Goal: Find specific page/section: Find specific page/section

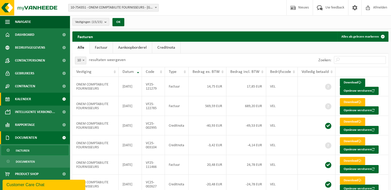
click at [31, 102] on link "Kalender" at bounding box center [35, 99] width 70 height 13
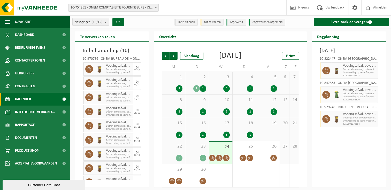
click at [102, 18] on div "Vestigingen (15/15) Alles selecteren Alles deselecteren Actieve selecteren ONEM…" at bounding box center [110, 22] width 80 height 11
click at [101, 22] on count "(15/15)" at bounding box center [97, 21] width 11 height 3
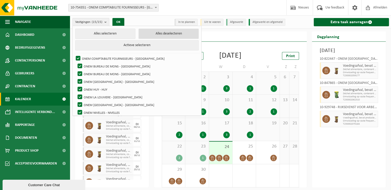
click at [154, 34] on button "Alles deselecteren" at bounding box center [168, 34] width 60 height 10
checkbox input "false"
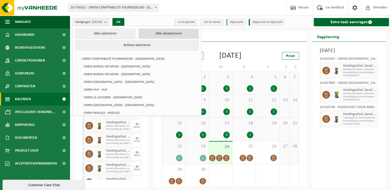
checkbox input "false"
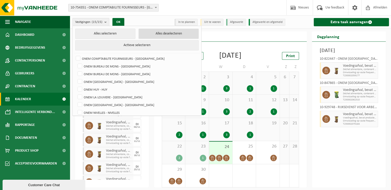
checkbox input "false"
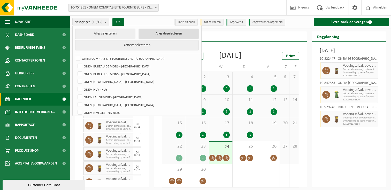
checkbox input "false"
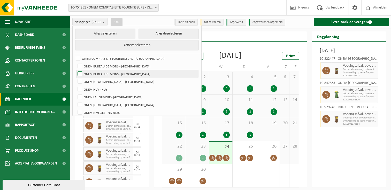
click at [124, 70] on label "ONEM BUREAU DE MONS - [GEOGRAPHIC_DATA]" at bounding box center [137, 74] width 122 height 8
click at [76, 70] on input "ONEM BUREAU DE MONS - [GEOGRAPHIC_DATA]" at bounding box center [75, 70] width 0 height 0
checkbox input "true"
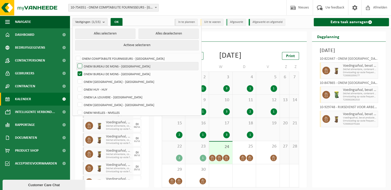
click at [124, 65] on label "ONEM BUREAU DE MONS - [GEOGRAPHIC_DATA]" at bounding box center [137, 66] width 122 height 8
click at [76, 62] on input "ONEM BUREAU DE MONS - [GEOGRAPHIC_DATA]" at bounding box center [75, 62] width 0 height 0
checkbox input "true"
click at [117, 23] on button "OK" at bounding box center [116, 22] width 12 height 8
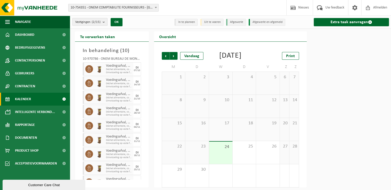
click at [94, 22] on count "(2/15)" at bounding box center [96, 21] width 9 height 3
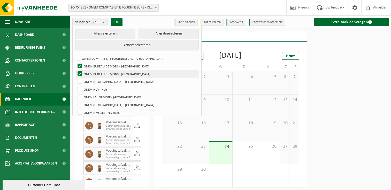
click at [99, 75] on label "ONEM BUREAU DE MONS - [GEOGRAPHIC_DATA]" at bounding box center [137, 74] width 122 height 8
click at [76, 70] on input "ONEM BUREAU DE MONS - [GEOGRAPHIC_DATA]" at bounding box center [75, 70] width 0 height 0
checkbox input "false"
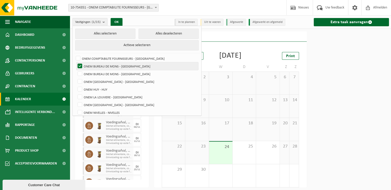
click at [99, 65] on label "ONEM BUREAU DE MONS - [GEOGRAPHIC_DATA]" at bounding box center [137, 66] width 122 height 8
click at [76, 62] on input "ONEM BUREAU DE MONS - [GEOGRAPHIC_DATA]" at bounding box center [75, 62] width 0 height 0
checkbox input "false"
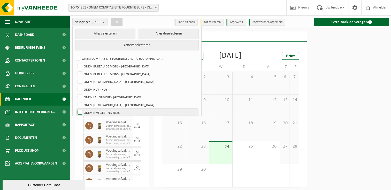
click at [117, 111] on label "ONEM NIVELLES - NIVELLES" at bounding box center [137, 113] width 122 height 8
click at [76, 109] on input "ONEM NIVELLES - NIVELLES" at bounding box center [75, 109] width 0 height 0
checkbox input "true"
click at [115, 21] on button "OK" at bounding box center [116, 22] width 12 height 8
